Goal: Complete application form: Fill out and submit a form for a specific purpose

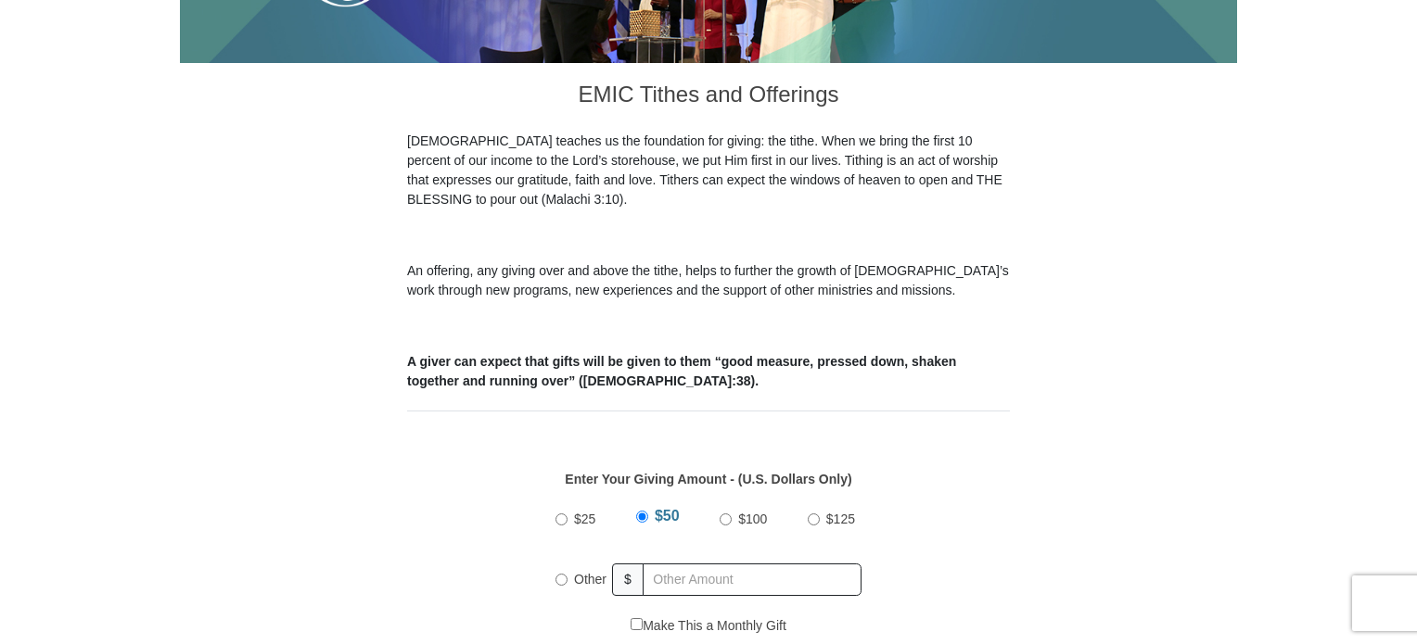
scroll to position [459, 0]
click at [562, 573] on input "Other" at bounding box center [561, 579] width 12 height 12
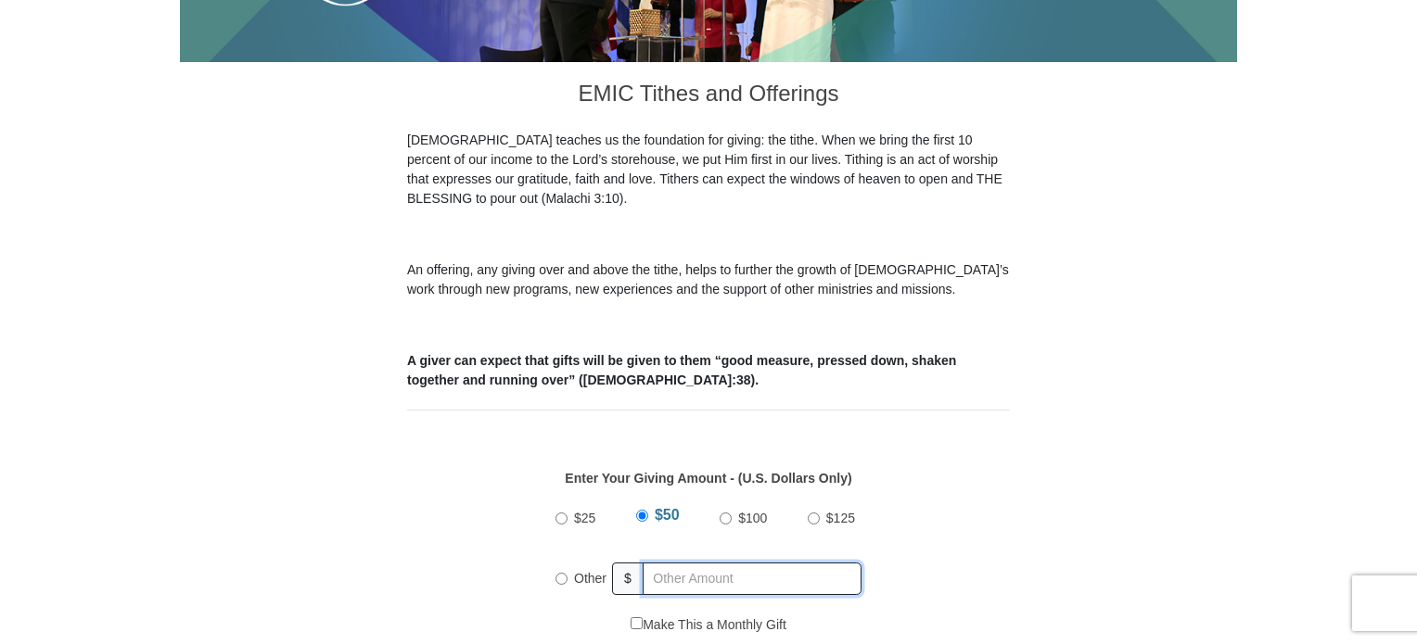
radio input "true"
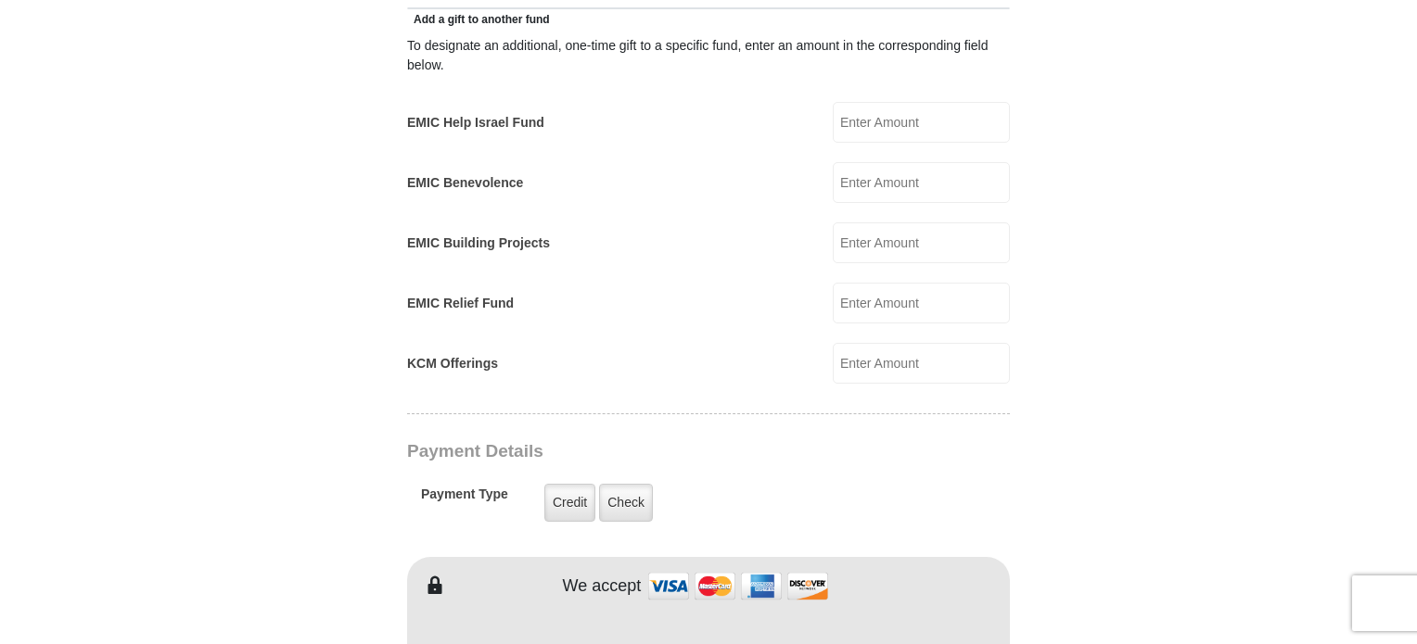
scroll to position [1107, 0]
type input "181.00"
click at [621, 483] on label "Check" at bounding box center [626, 502] width 54 height 38
click at [0, 0] on input "Check" at bounding box center [0, 0] width 0 height 0
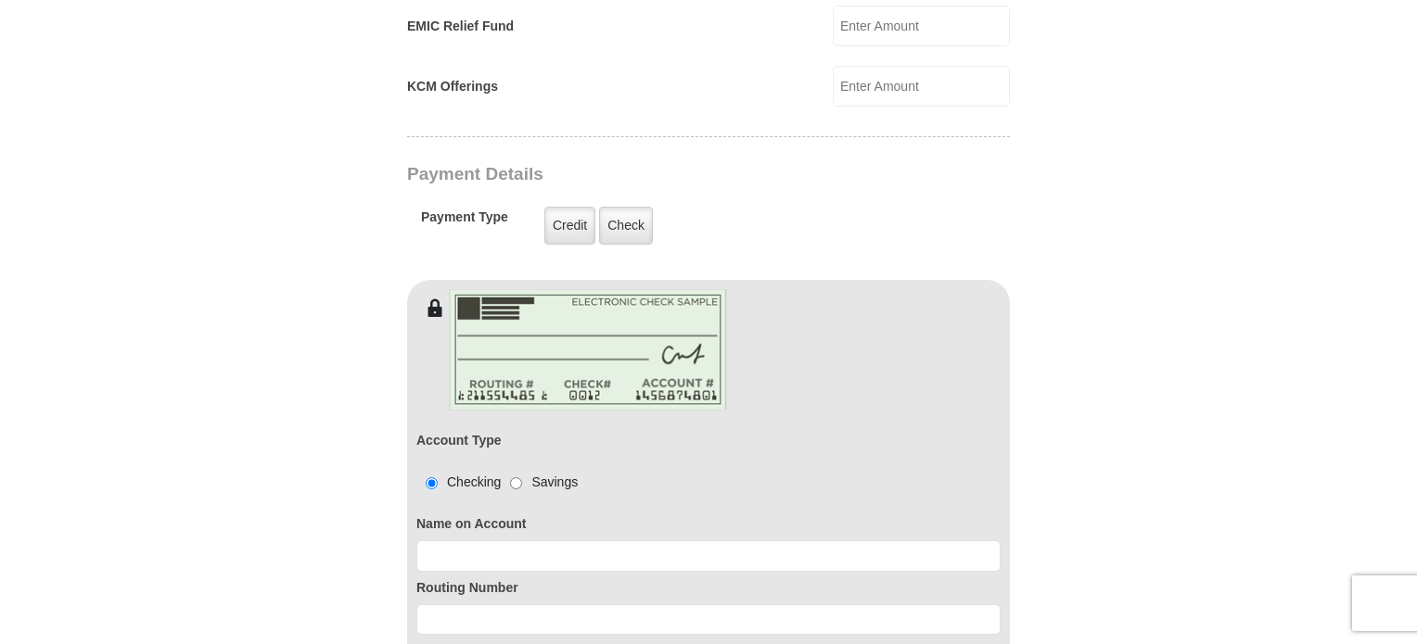
scroll to position [1384, 0]
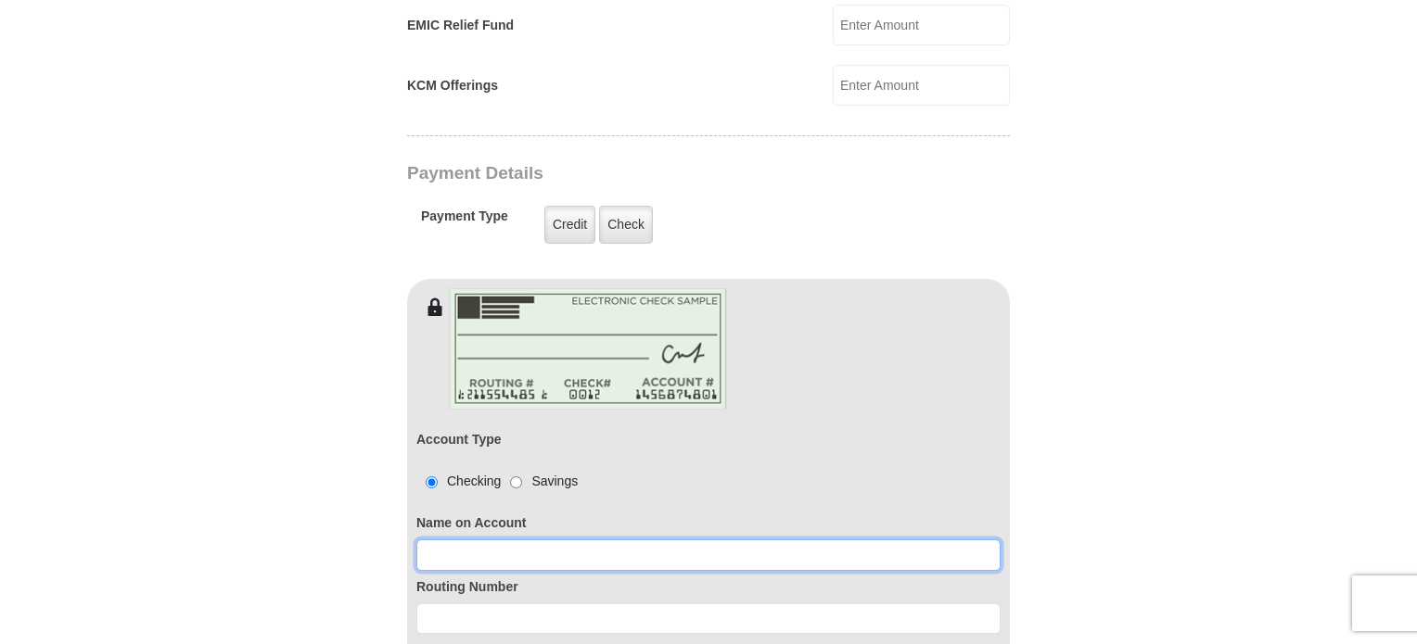
click at [447, 540] on input at bounding box center [708, 556] width 584 height 32
type input "[PERSON_NAME]"
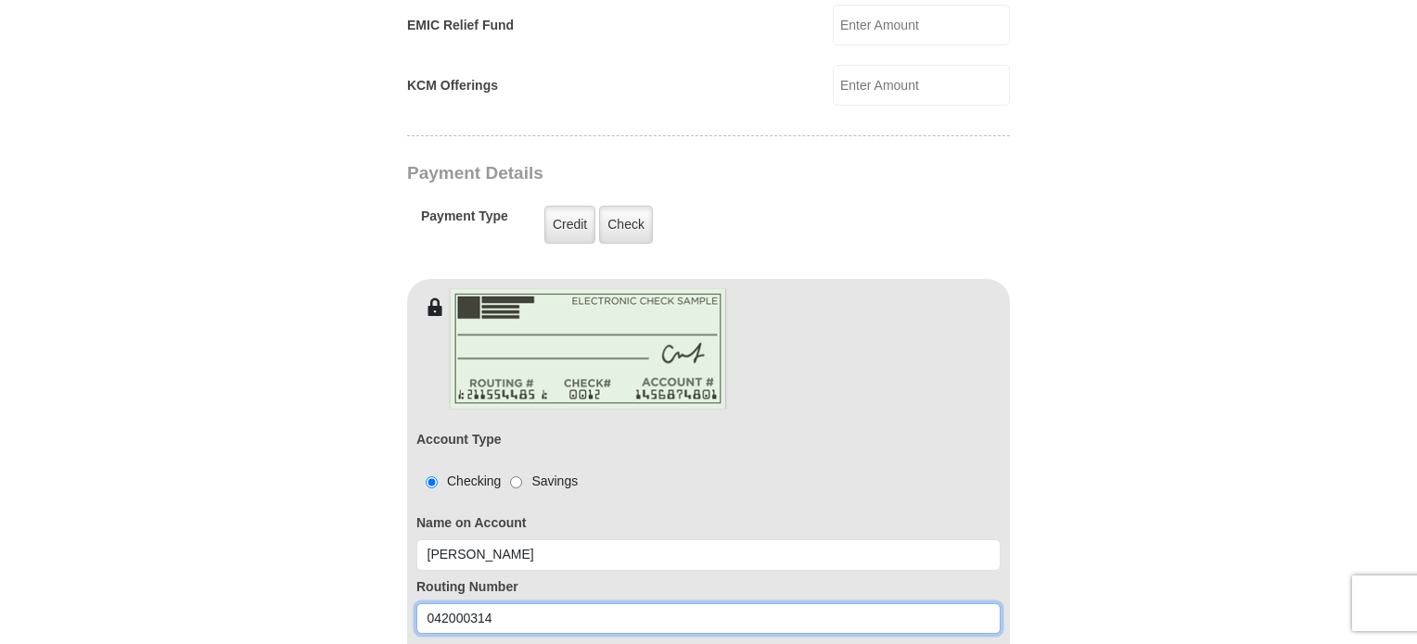
type input "042000314"
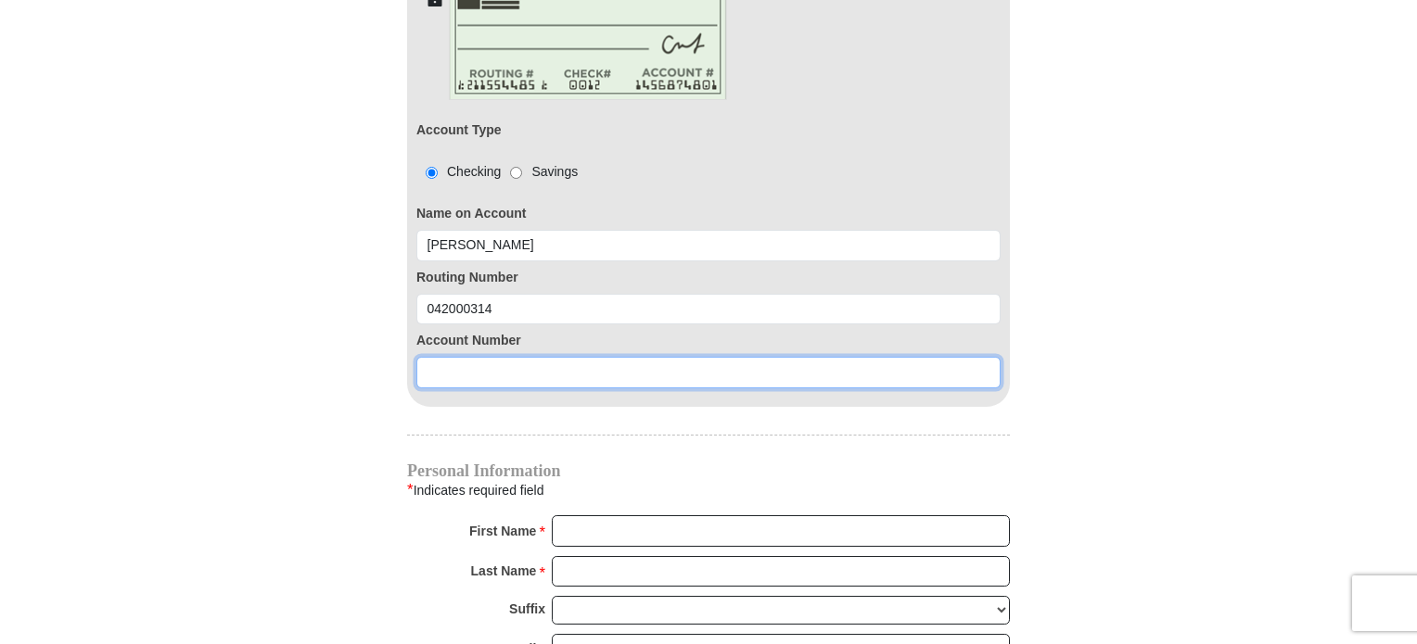
scroll to position [1717, 0]
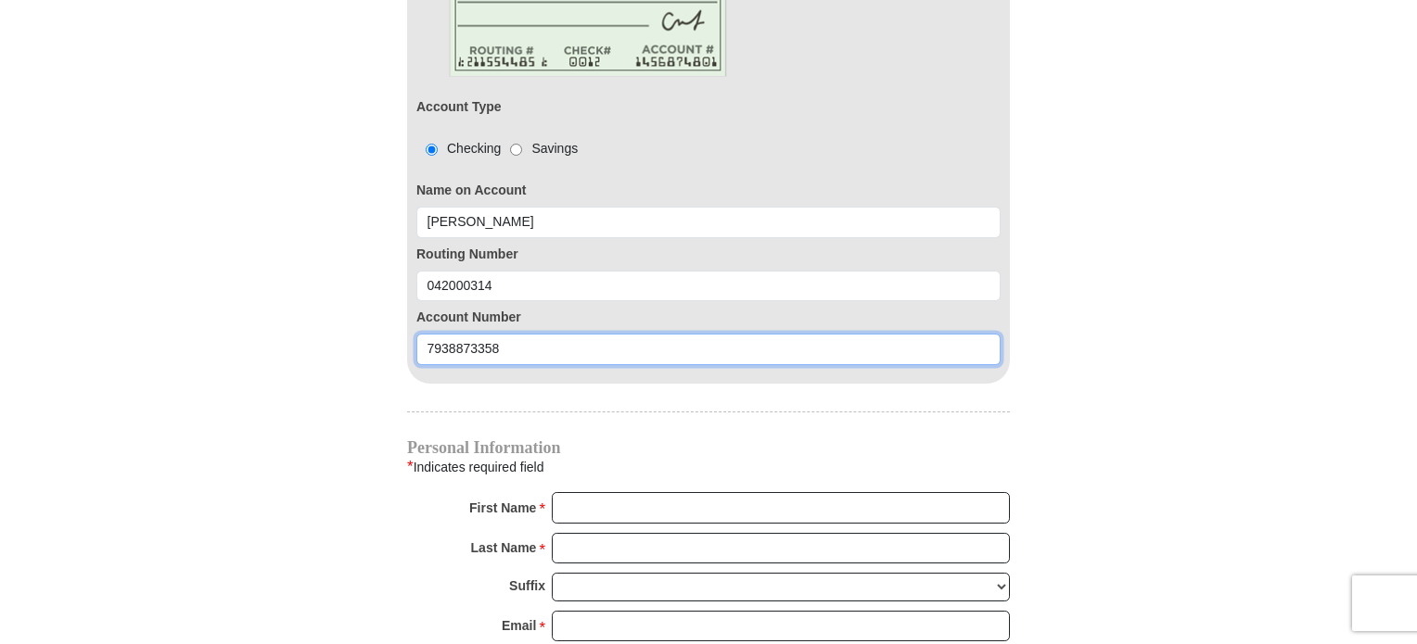
type input "7938873358"
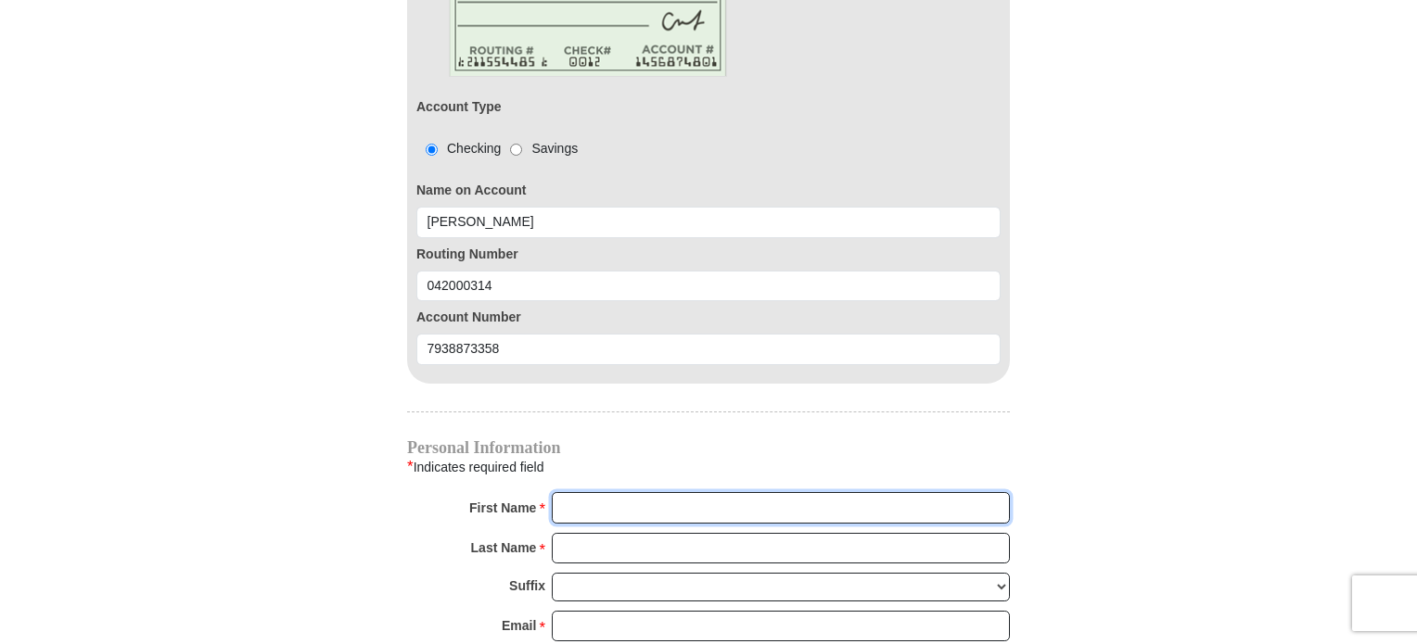
click at [577, 492] on input "First Name *" at bounding box center [781, 508] width 458 height 32
type input "[PERSON_NAME]"
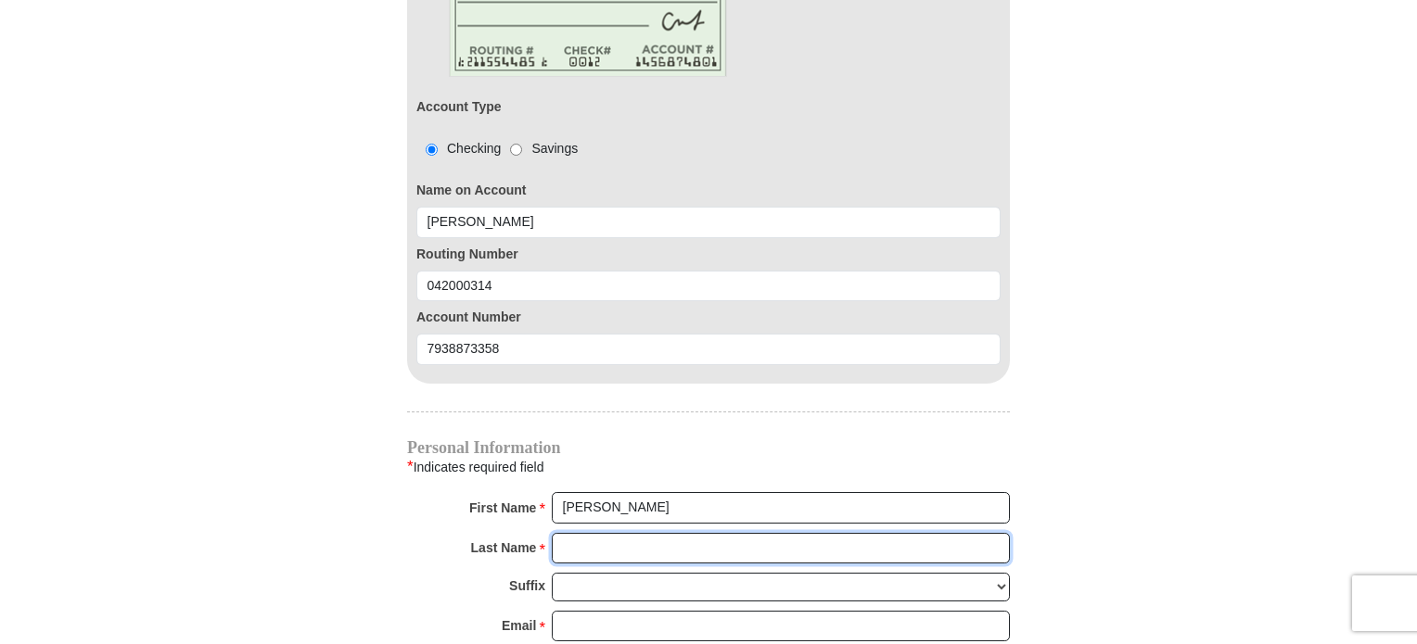
type input "[PERSON_NAME]"
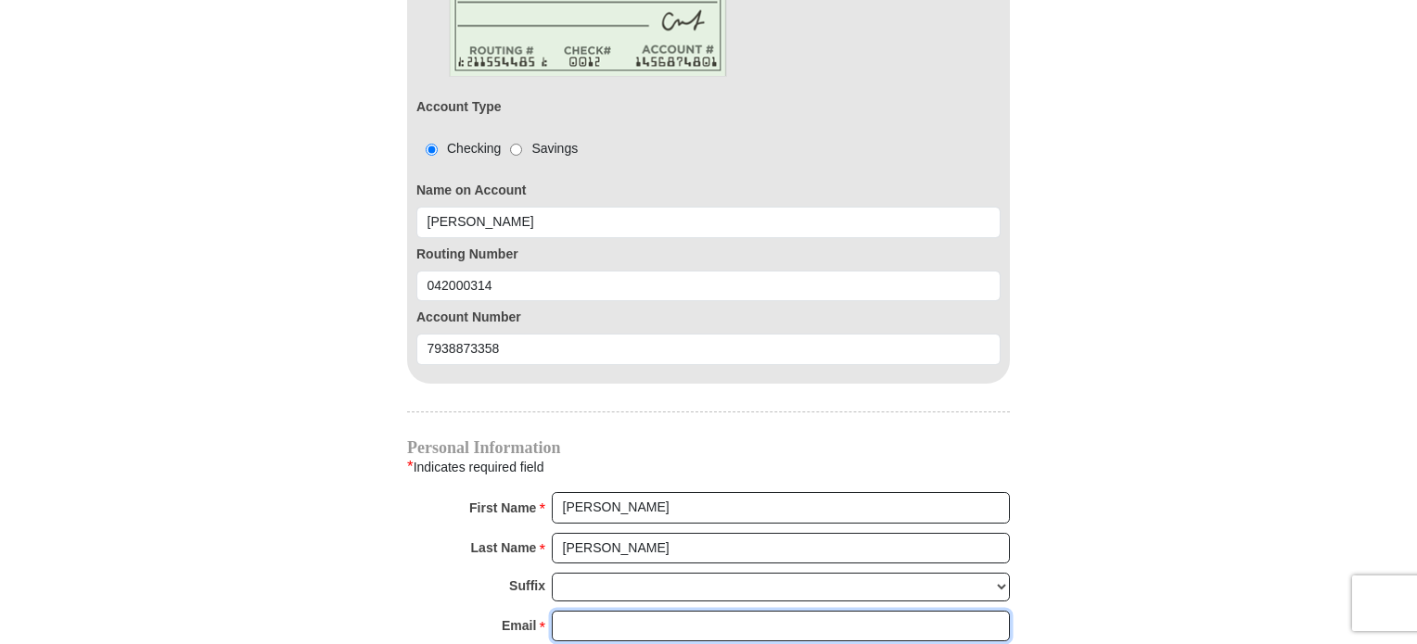
type input "[EMAIL_ADDRESS][DOMAIN_NAME]"
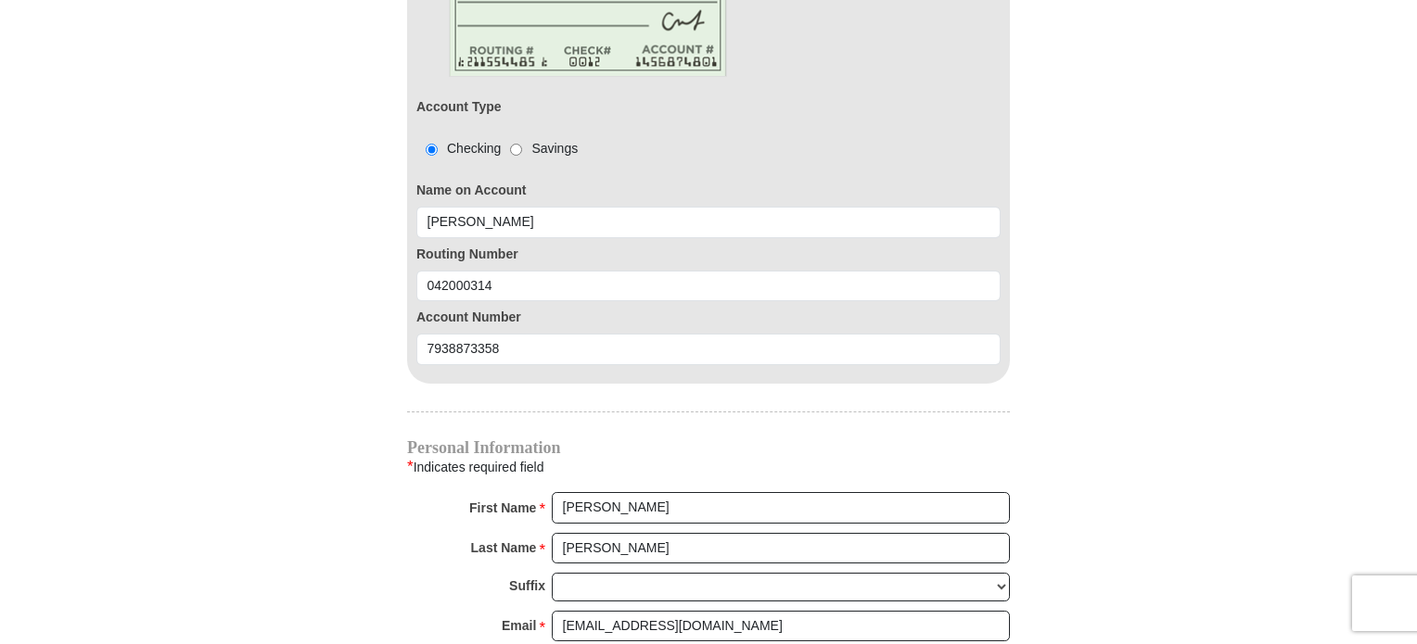
type input "[STREET_ADDRESS][US_STATE]"
type input "Apt. 2"
type input "[PERSON_NAME]"
select select "OH"
type input "45013"
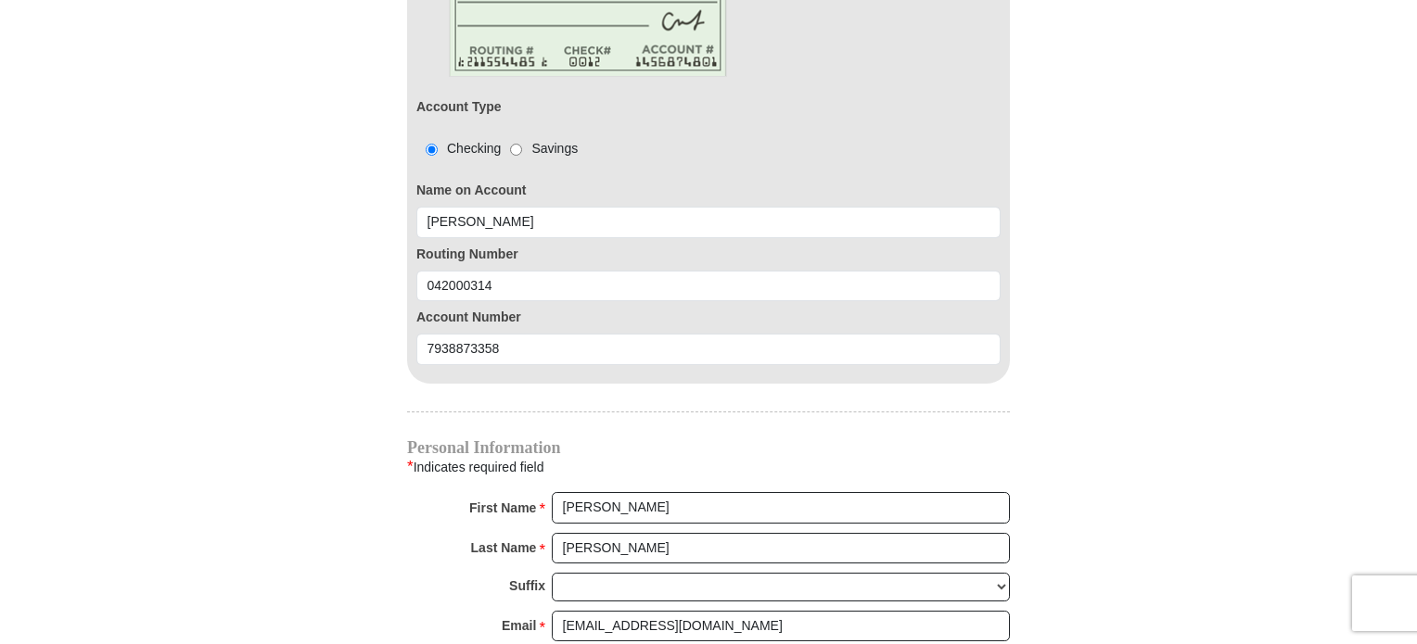
type input "9186297788"
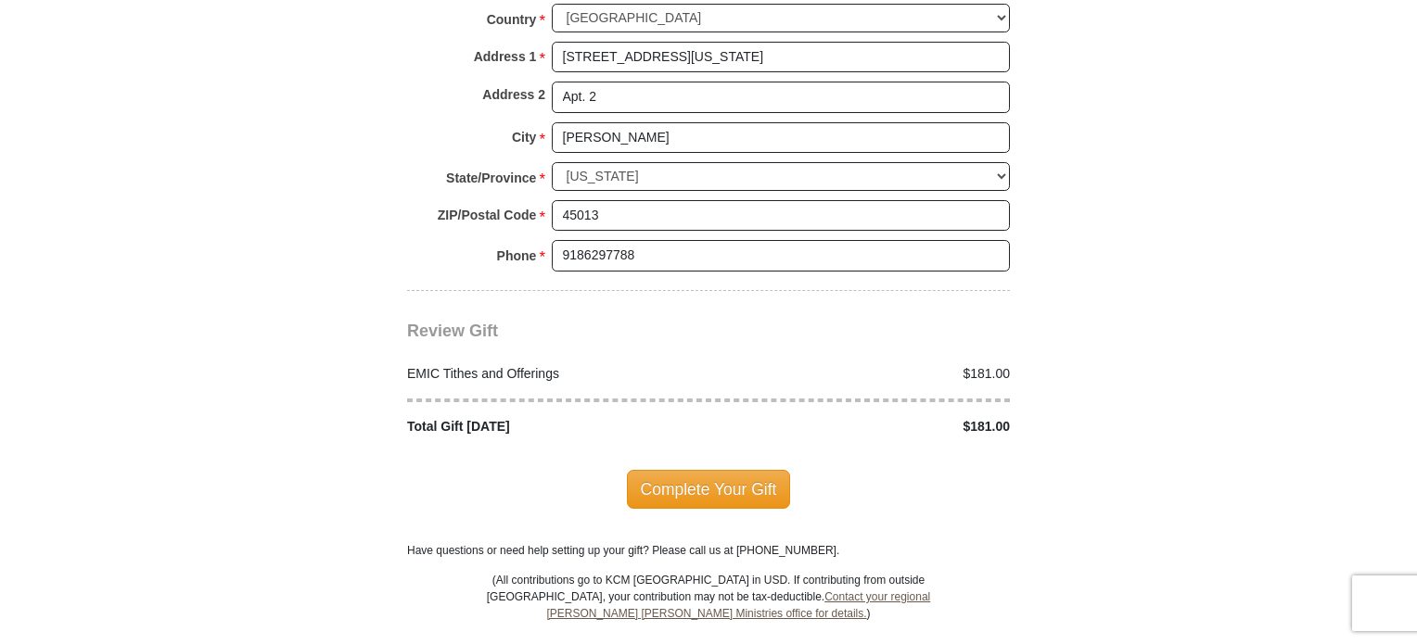
scroll to position [2365, 0]
click at [701, 469] on span "Complete Your Gift" at bounding box center [709, 488] width 164 height 39
